Goal: Transaction & Acquisition: Purchase product/service

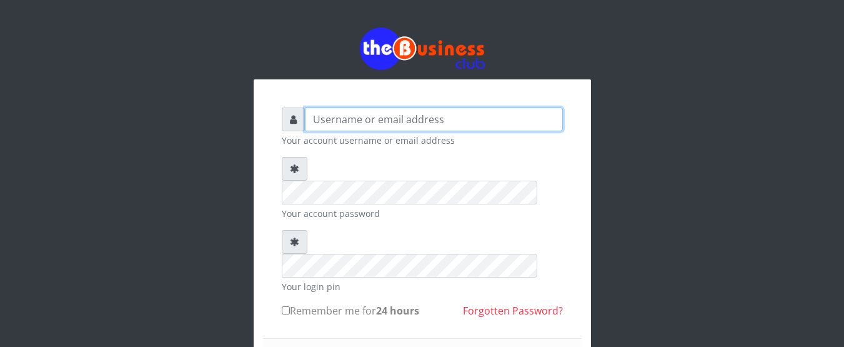
click at [375, 121] on input "text" at bounding box center [434, 119] width 258 height 24
type input "GOLABICHI"
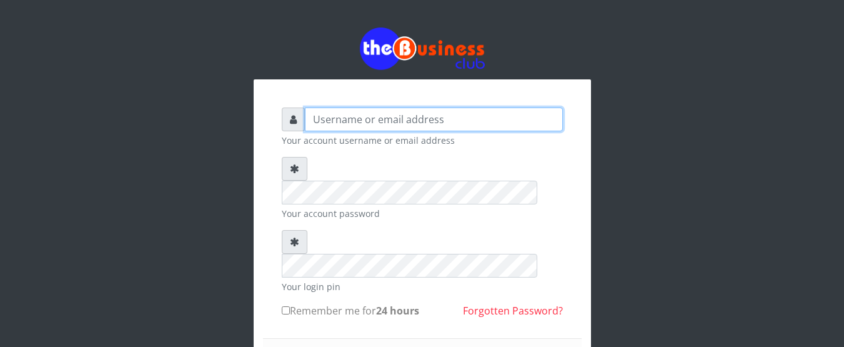
type input "GOLABICHI"
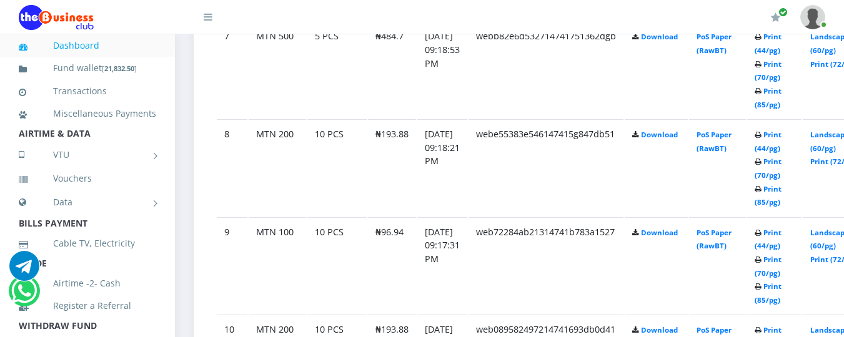
scroll to position [1349, 0]
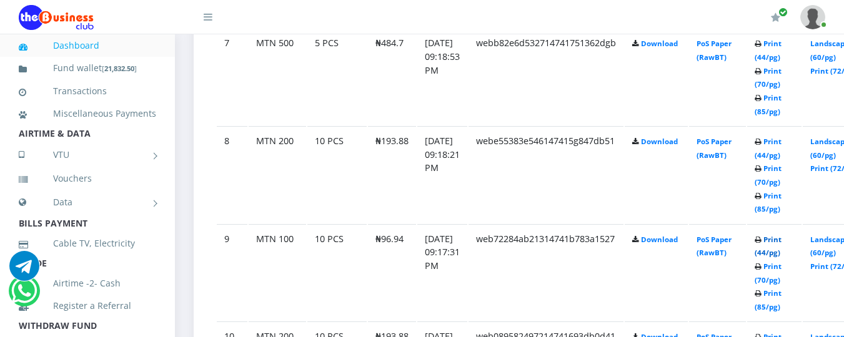
click at [781, 242] on link "Print (44/pg)" at bounding box center [768, 246] width 27 height 23
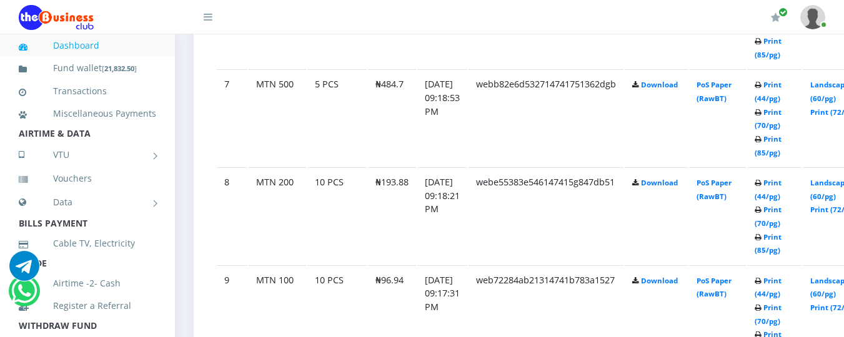
scroll to position [1349, 0]
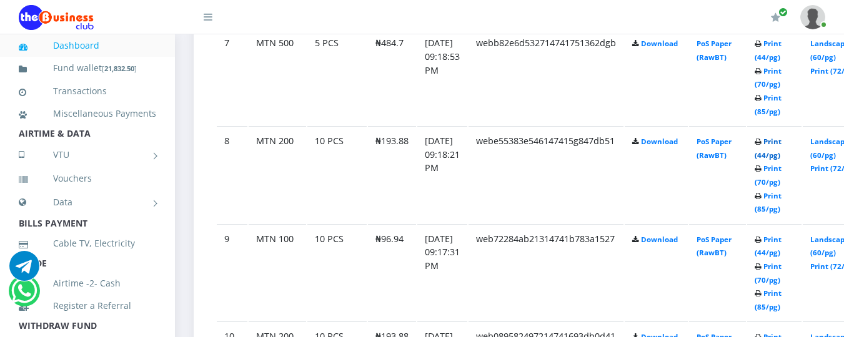
click at [781, 141] on link "Print (44/pg)" at bounding box center [768, 148] width 27 height 23
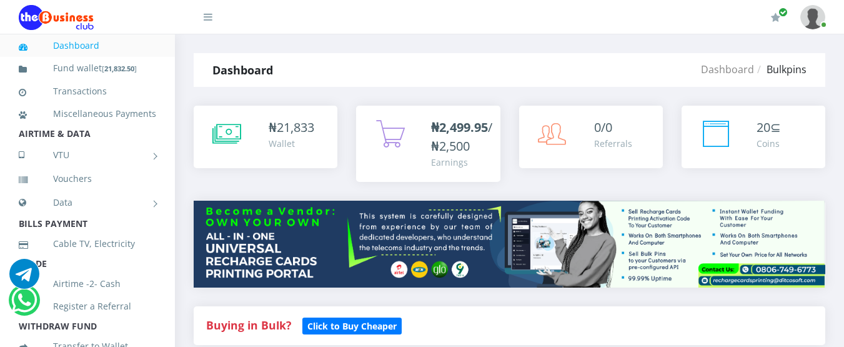
scroll to position [1212, 0]
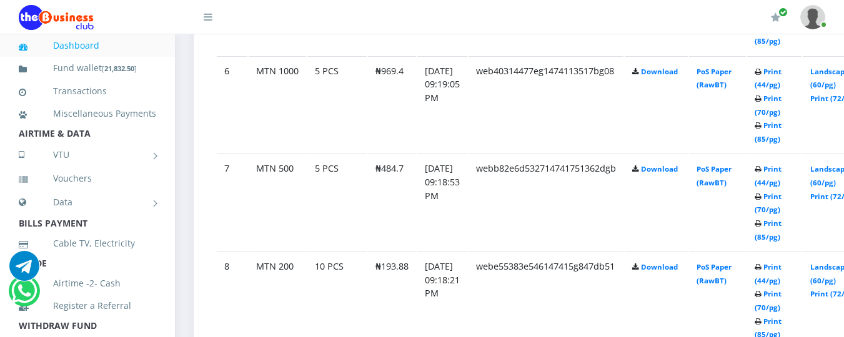
scroll to position [1212, 0]
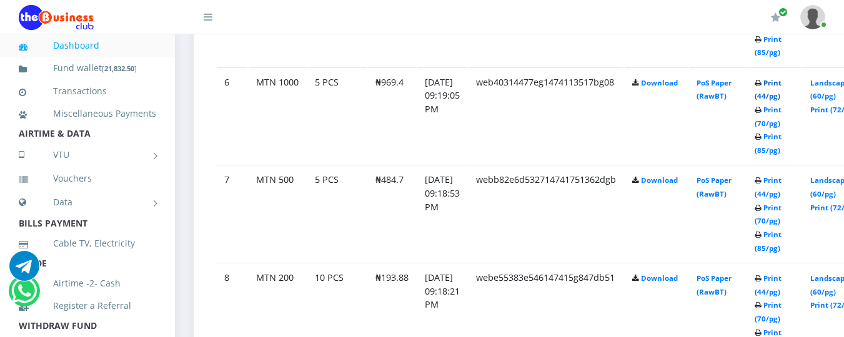
click at [781, 83] on link "Print (44/pg)" at bounding box center [768, 89] width 27 height 23
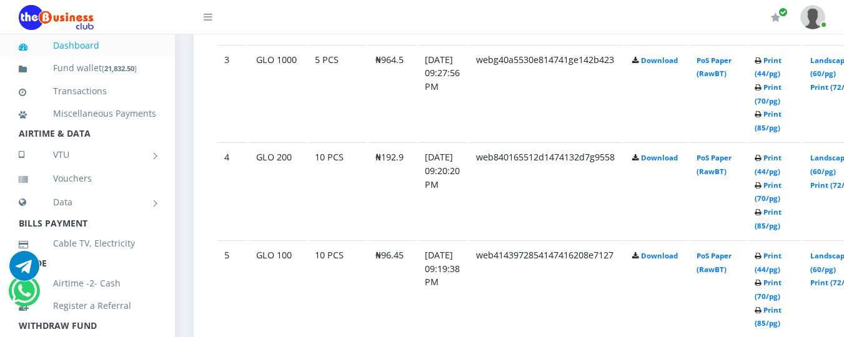
scroll to position [937, 0]
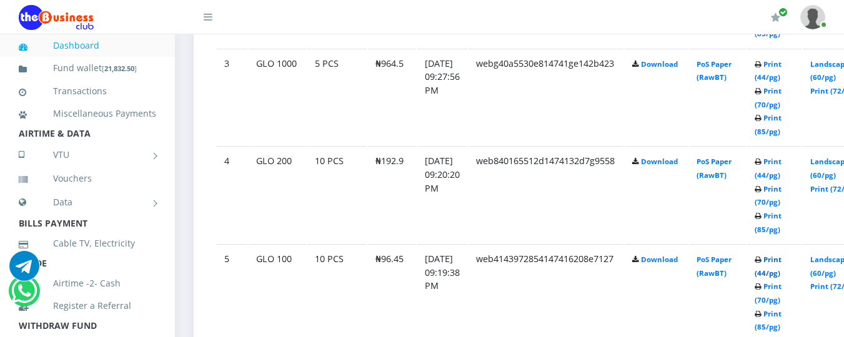
click at [781, 260] on link "Print (44/pg)" at bounding box center [768, 266] width 27 height 23
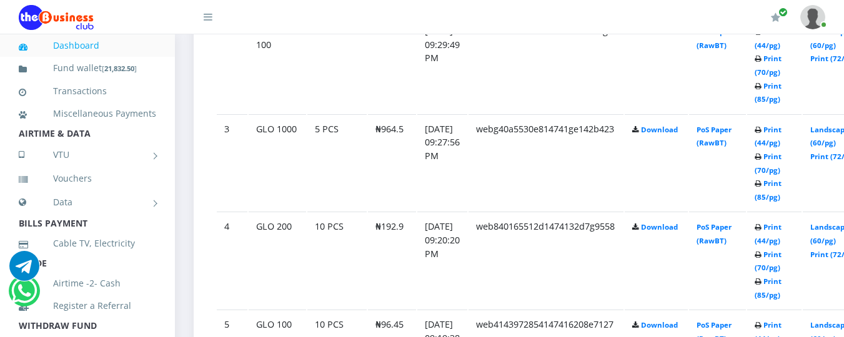
scroll to position [862, 0]
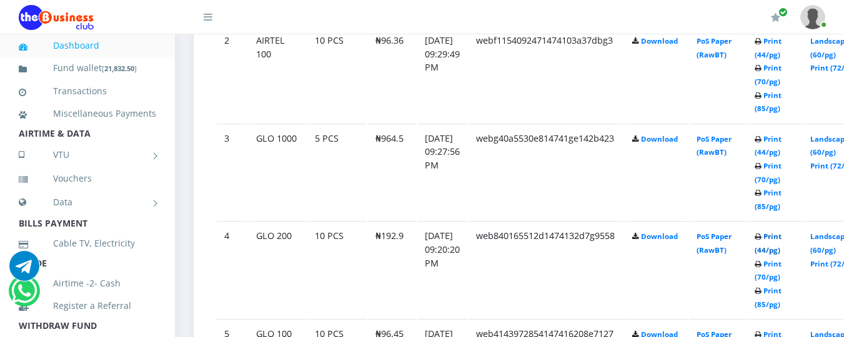
click at [781, 237] on link "Print (44/pg)" at bounding box center [768, 243] width 27 height 23
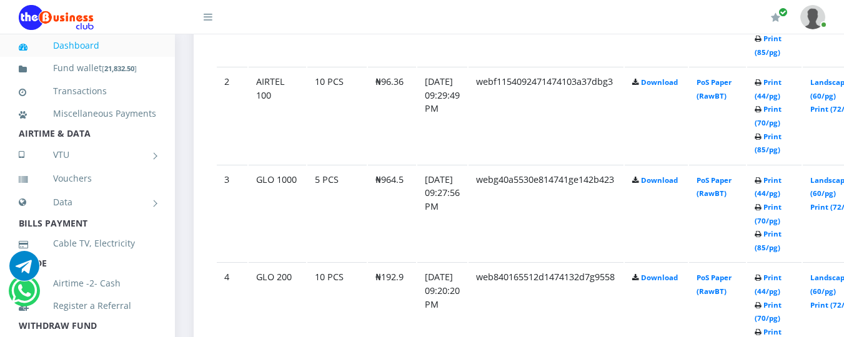
scroll to position [862, 0]
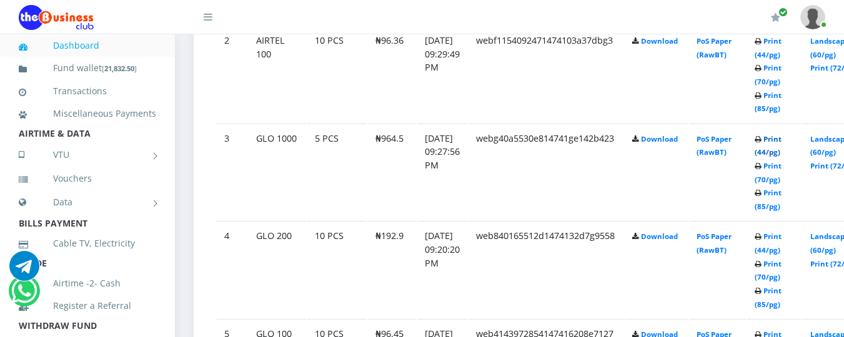
click at [781, 140] on link "Print (44/pg)" at bounding box center [768, 145] width 27 height 23
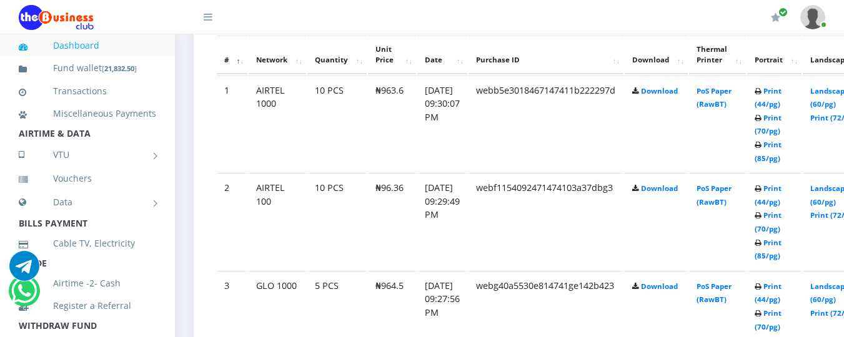
scroll to position [687, 0]
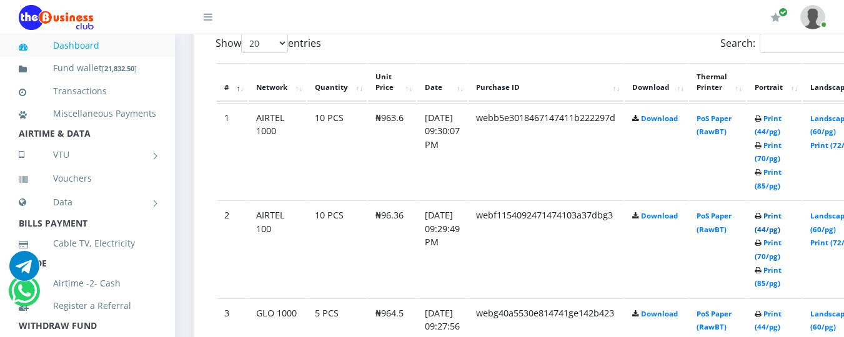
click at [781, 217] on link "Print (44/pg)" at bounding box center [768, 222] width 27 height 23
click at [781, 135] on link "Print (44/pg)" at bounding box center [768, 125] width 27 height 23
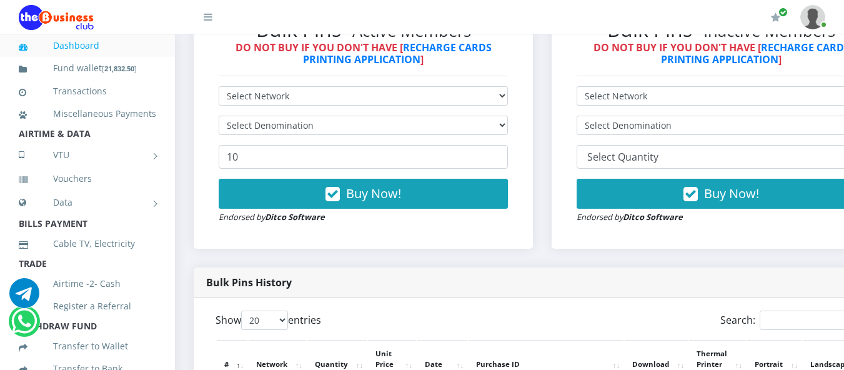
scroll to position [444, 0]
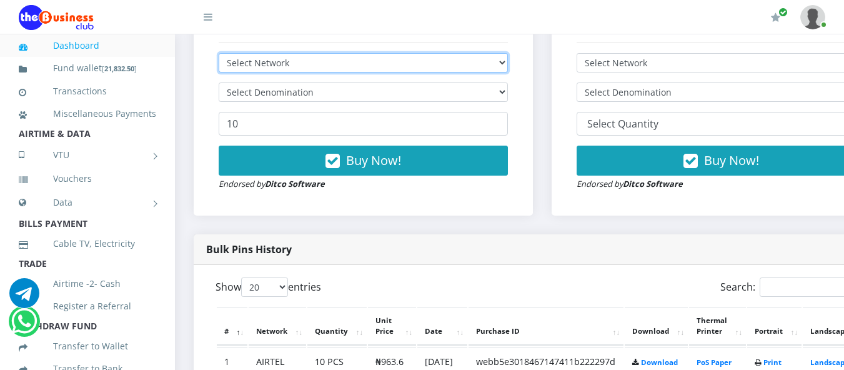
click at [438, 67] on select "Select Network MTN Globacom 9Mobile Airtel" at bounding box center [363, 62] width 289 height 19
select select "MTN"
click at [219, 55] on select "Select Network MTN Globacom 9Mobile Airtel" at bounding box center [363, 62] width 289 height 19
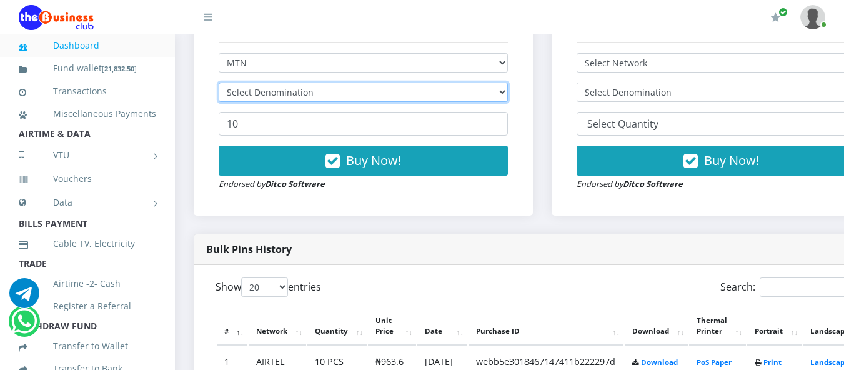
click at [410, 92] on select "Select Denomination" at bounding box center [363, 91] width 289 height 19
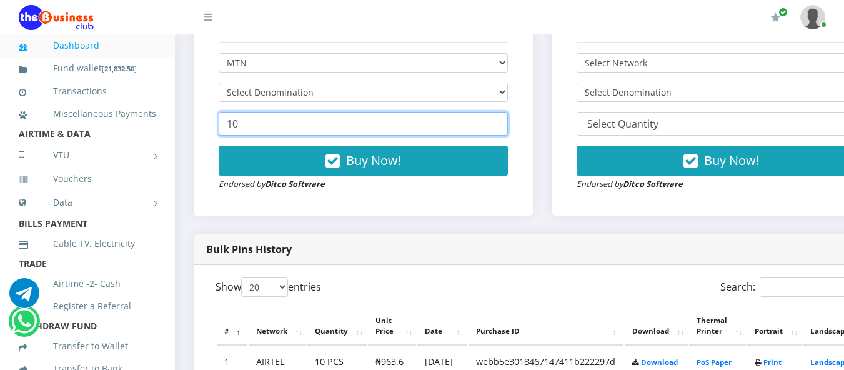
click at [365, 132] on input "10" at bounding box center [363, 124] width 289 height 24
type input "1"
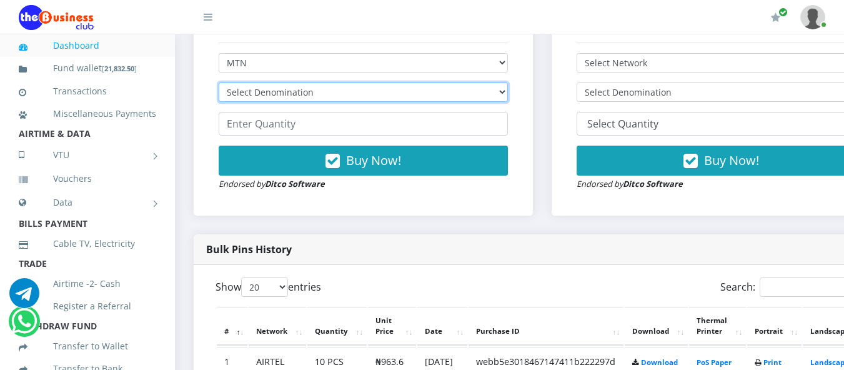
click at [380, 94] on select "Select Denomination" at bounding box center [363, 91] width 289 height 19
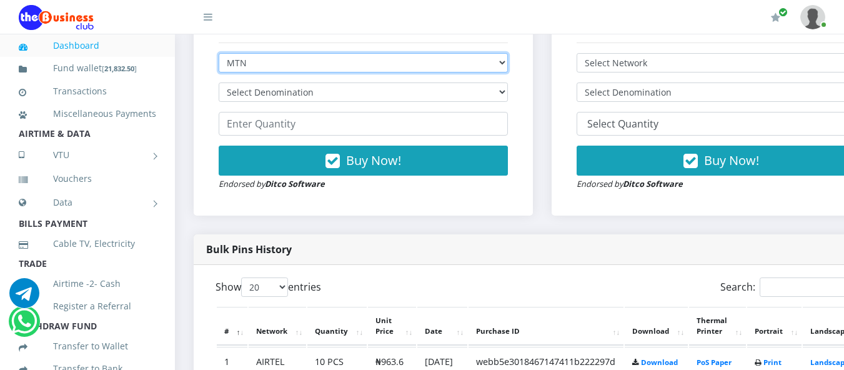
click at [355, 64] on select "Select Network MTN Globacom 9Mobile Airtel" at bounding box center [363, 62] width 289 height 19
click at [219, 55] on select "Select Network MTN Globacom 9Mobile Airtel" at bounding box center [363, 62] width 289 height 19
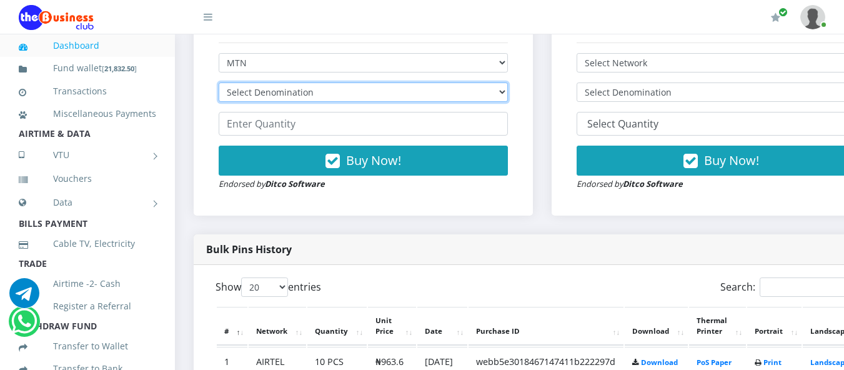
click at [332, 92] on select "Select Denomination" at bounding box center [363, 91] width 289 height 19
